Goal: Use online tool/utility: Utilize a website feature to perform a specific function

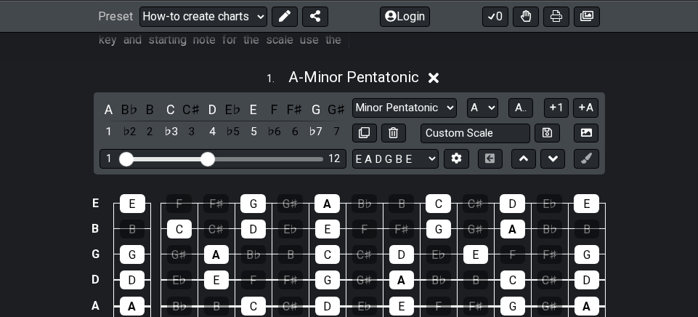
scroll to position [480, 0]
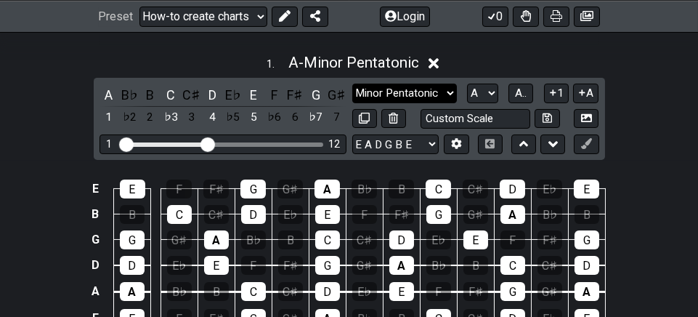
click at [449, 84] on select "Minor Pentatonic New Scale Minor Pentatonic Major Pentatonic Minor Blues Major …" at bounding box center [404, 94] width 105 height 20
select select "Mixolydian"
click at [352, 84] on select "Minor Pentatonic New Scale Minor Pentatonic Major Pentatonic Minor Blues Major …" at bounding box center [404, 94] width 105 height 20
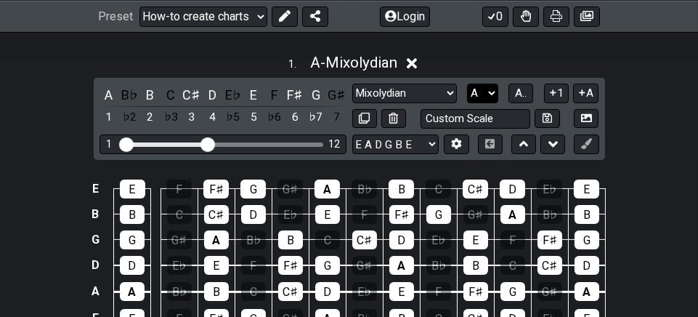
click at [492, 84] on select "A♭ A A♯ B♭ B C C♯ D♭ D D♯ E♭ E F F♯ G♭ G G♯" at bounding box center [482, 94] width 31 height 20
select select "D"
click at [468, 84] on select "A♭ A A♯ B♭ B C C♯ D♭ D D♯ E♭ E F F♯ G♭ G G♯" at bounding box center [482, 94] width 31 height 20
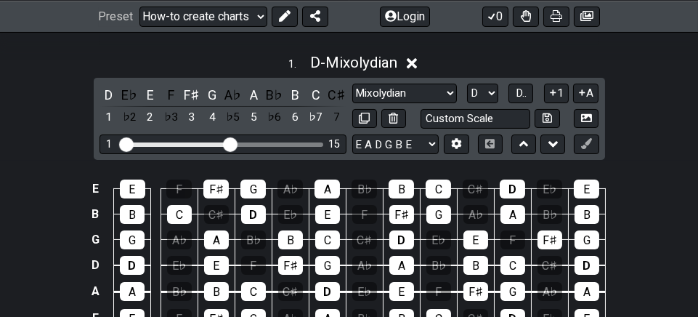
drag, startPoint x: 210, startPoint y: 126, endPoint x: 232, endPoint y: 129, distance: 22.7
click at [232, 143] on input "Visible fret range" at bounding box center [223, 143] width 206 height 0
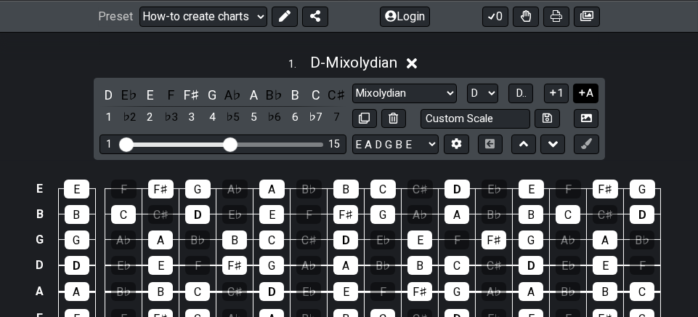
click at [583, 87] on icon at bounding box center [582, 92] width 14 height 11
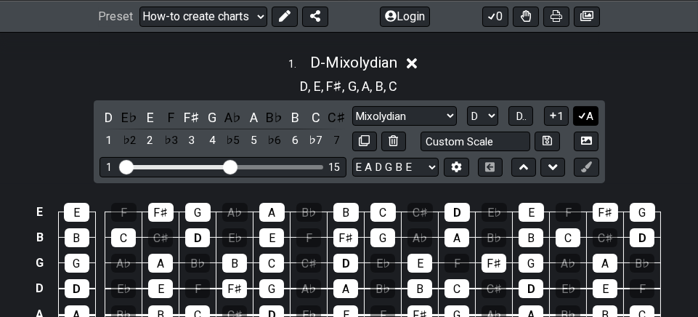
click at [585, 110] on icon at bounding box center [582, 115] width 14 height 11
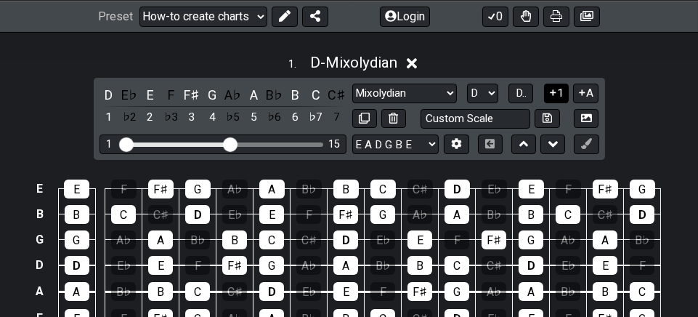
click at [557, 87] on icon at bounding box center [553, 92] width 14 height 11
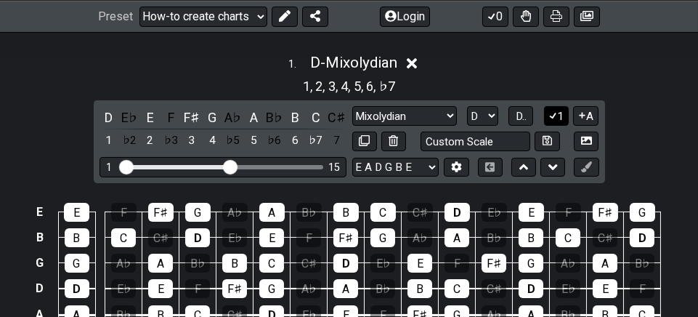
click at [555, 110] on icon at bounding box center [553, 115] width 14 height 11
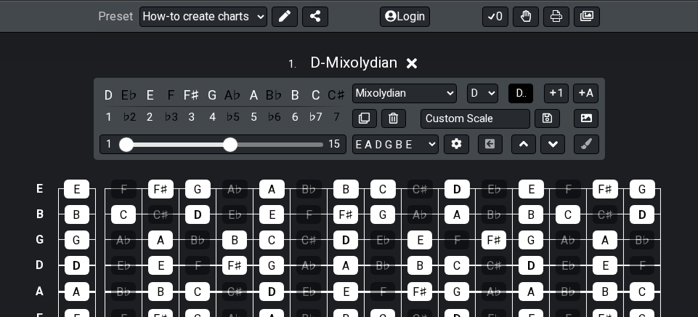
click at [519, 86] on span "D.." at bounding box center [521, 92] width 11 height 13
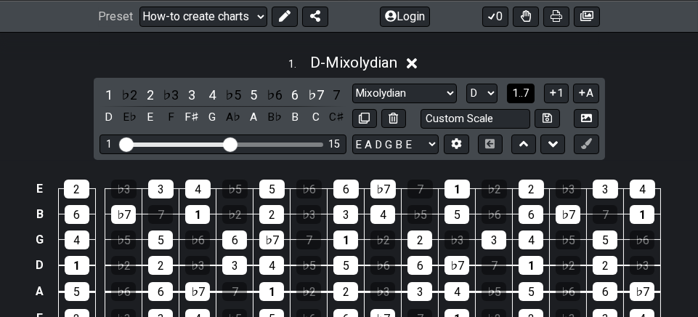
click at [519, 86] on span "1..7" at bounding box center [520, 92] width 17 height 13
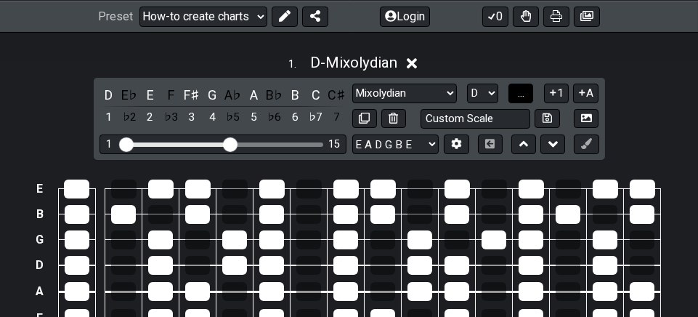
click at [519, 86] on span "..." at bounding box center [521, 92] width 7 height 13
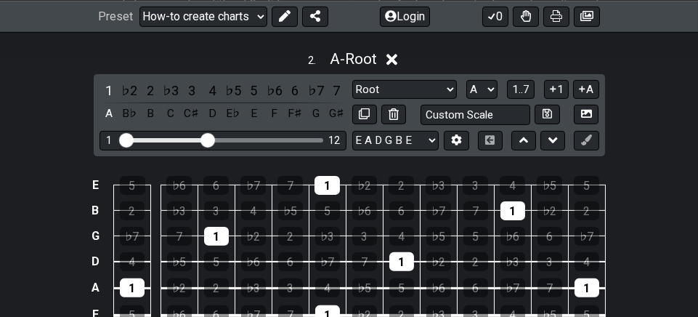
scroll to position [1086, 0]
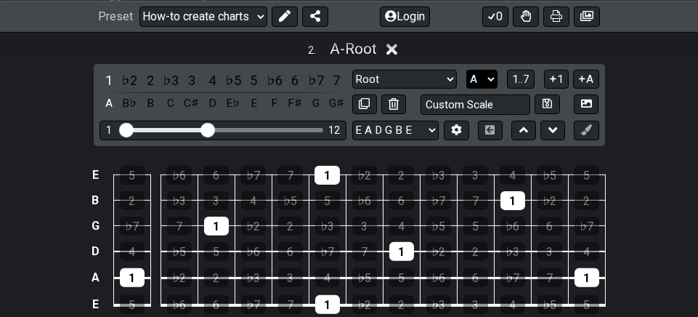
click at [489, 70] on select "A♭ A A♯ B♭ B C C♯ D♭ D D♯ E♭ E F F♯ G♭ G G♯" at bounding box center [481, 80] width 31 height 20
click at [466, 70] on select "A♭ A A♯ B♭ B C C♯ D♭ D D♯ E♭ E F F♯ G♭ G G♯" at bounding box center [481, 80] width 31 height 20
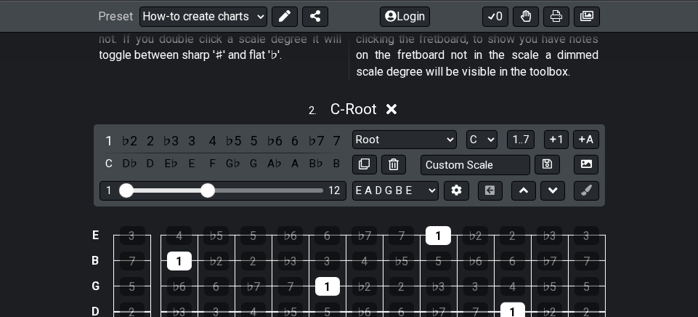
scroll to position [1030, 0]
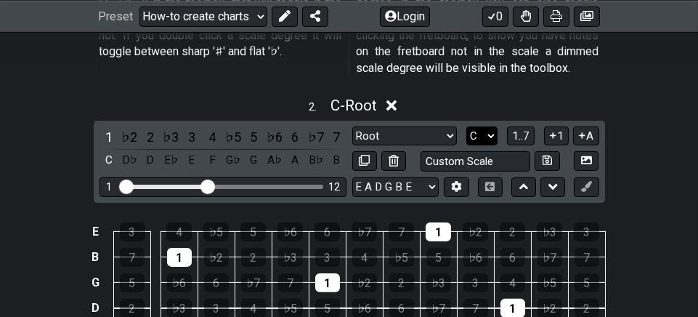
click at [490, 126] on select "A♭ A A♯ B♭ B C C♯ D♭ D D♯ E♭ E F F♯ G♭ G G♯" at bounding box center [481, 136] width 31 height 20
click at [466, 126] on select "A♭ A A♯ B♭ B C C♯ D♭ D D♯ E♭ E F F♯ G♭ G G♯" at bounding box center [481, 136] width 31 height 20
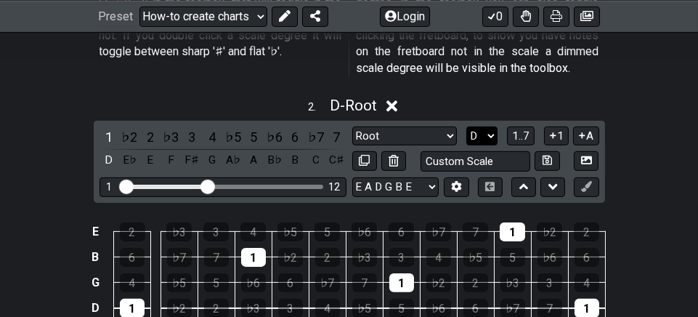
click at [490, 126] on select "A♭ A A♯ B♭ B C C♯ D♭ D D♯ E♭ E F F♯ G♭ G G♯" at bounding box center [481, 136] width 31 height 20
select select "G"
click at [466, 126] on select "A♭ A A♯ B♭ B C C♯ D♭ D D♯ E♭ E F F♯ G♭ G G♯" at bounding box center [481, 136] width 31 height 20
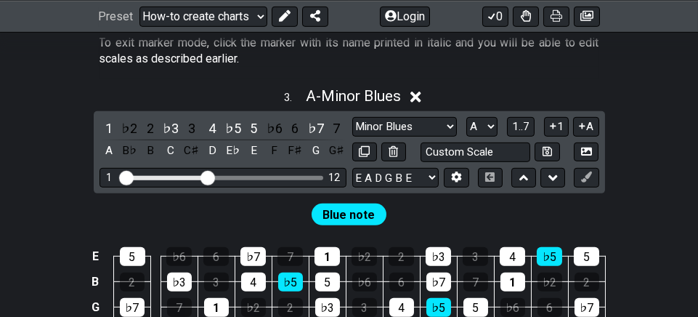
scroll to position [1622, 0]
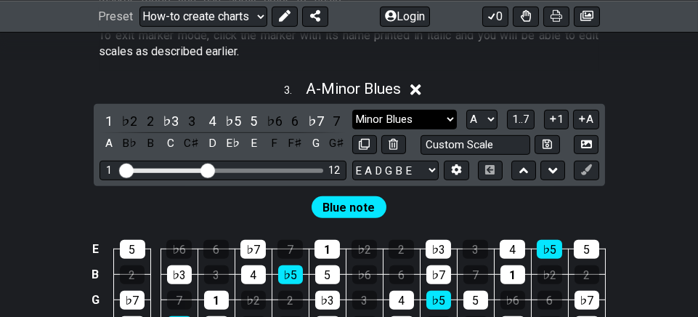
click at [449, 110] on select "Minor Blues New Scale Minor Pentatonic Major Pentatonic Minor Blues Major Blues…" at bounding box center [404, 120] width 105 height 20
select select "Major Blues"
click at [352, 110] on select "Minor Blues New Scale Minor Pentatonic Major Pentatonic Minor Blues Major Blues…" at bounding box center [404, 120] width 105 height 20
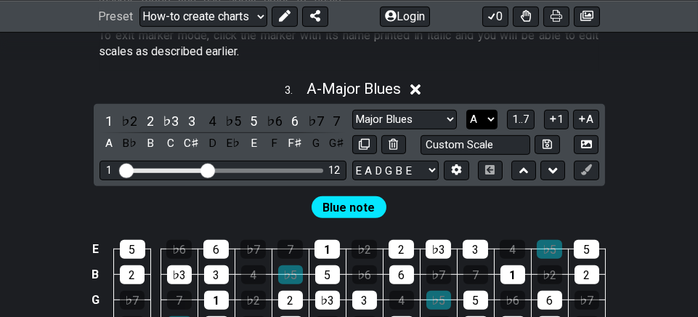
click at [490, 110] on select "A♭ A A♯ B♭ B C C♯ D♭ D D♯ E♭ E F F♯ G♭ G G♯" at bounding box center [481, 120] width 31 height 20
select select "G"
click at [466, 110] on select "A♭ A A♯ B♭ B C C♯ D♭ D D♯ E♭ E F F♯ G♭ G G♯" at bounding box center [481, 120] width 31 height 20
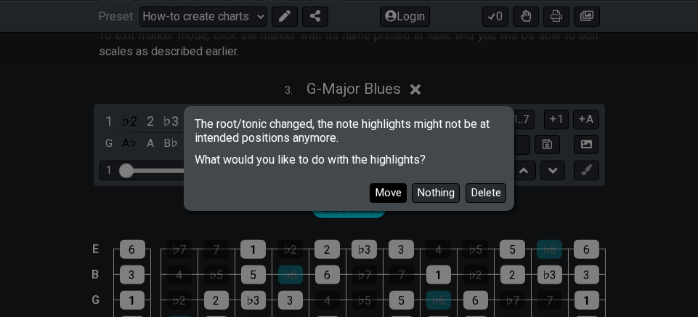
click at [389, 198] on button "Move" at bounding box center [388, 193] width 37 height 20
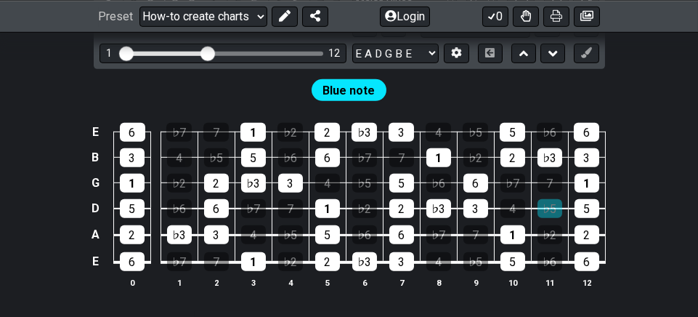
scroll to position [1742, 0]
